Goal: Check status: Check status

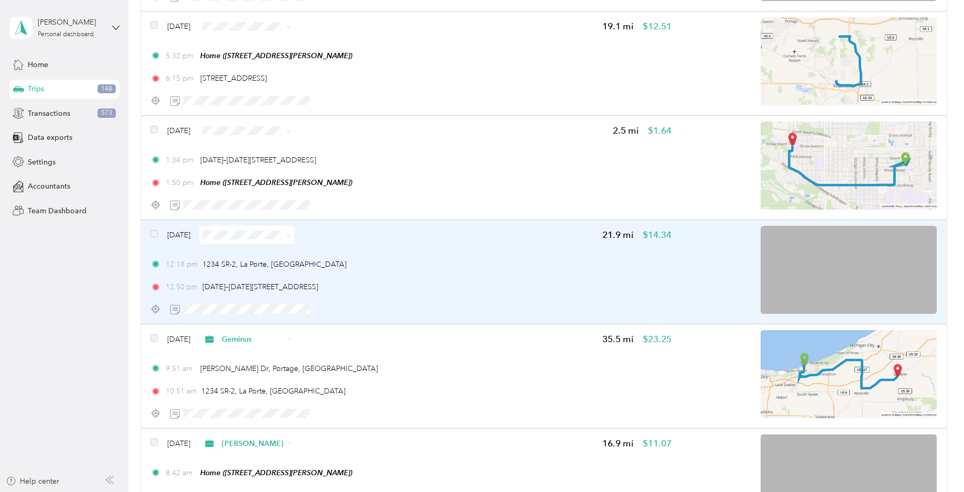
scroll to position [6134, 0]
